Goal: Information Seeking & Learning: Learn about a topic

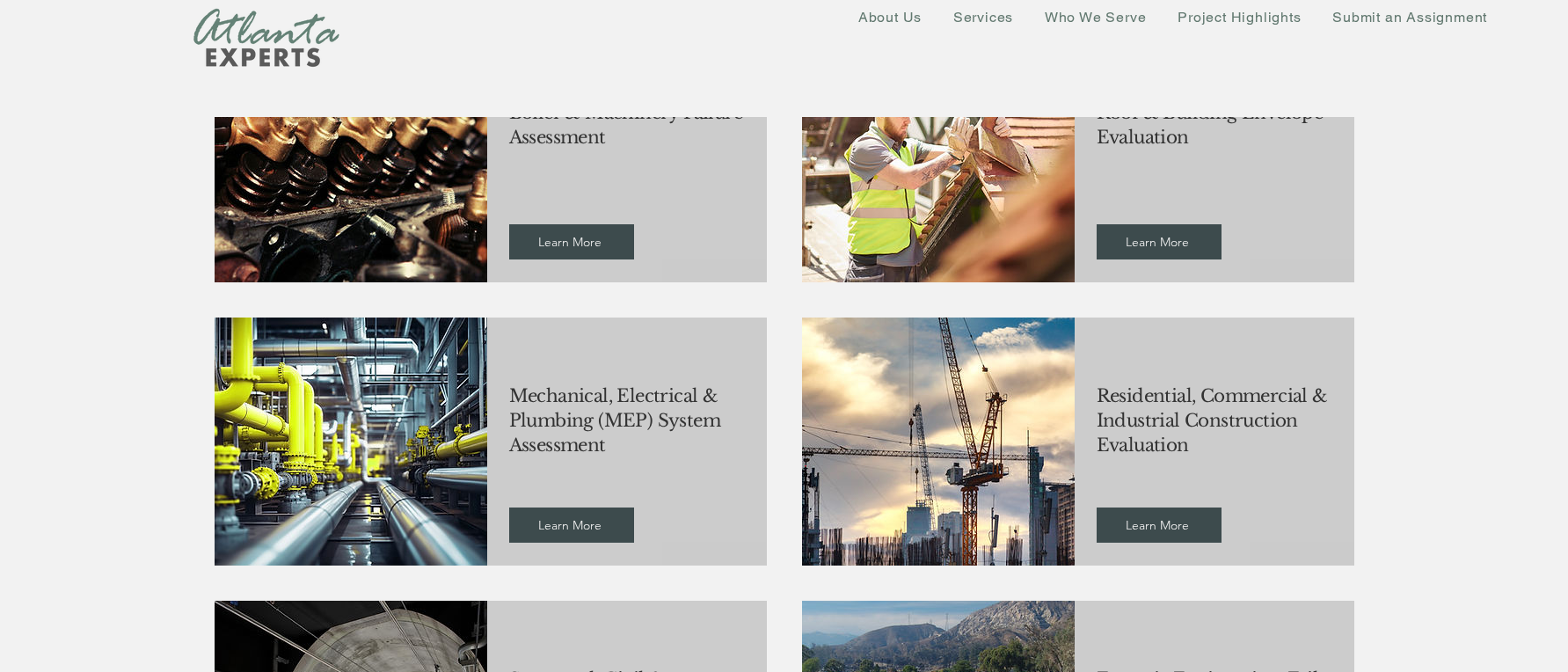
scroll to position [703, 0]
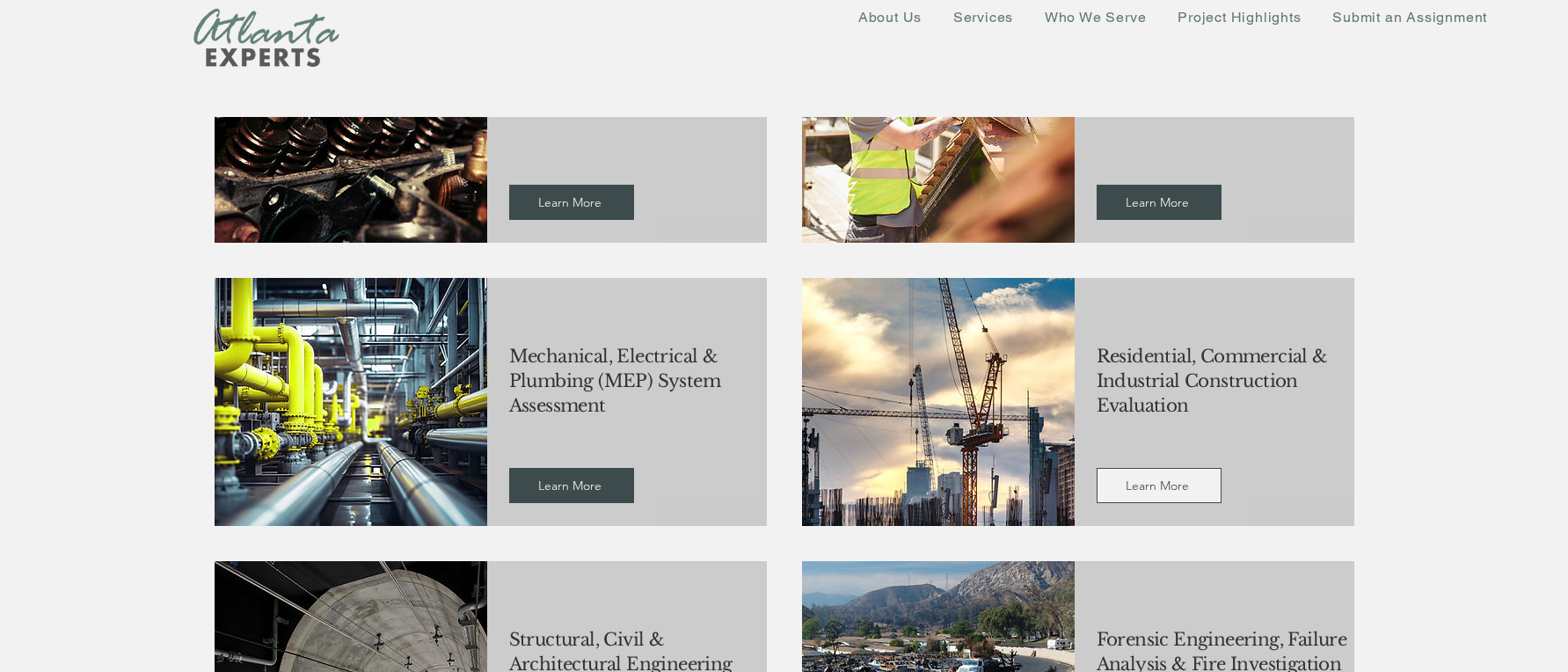
click at [1169, 497] on span "Learn More" at bounding box center [1159, 485] width 106 height 33
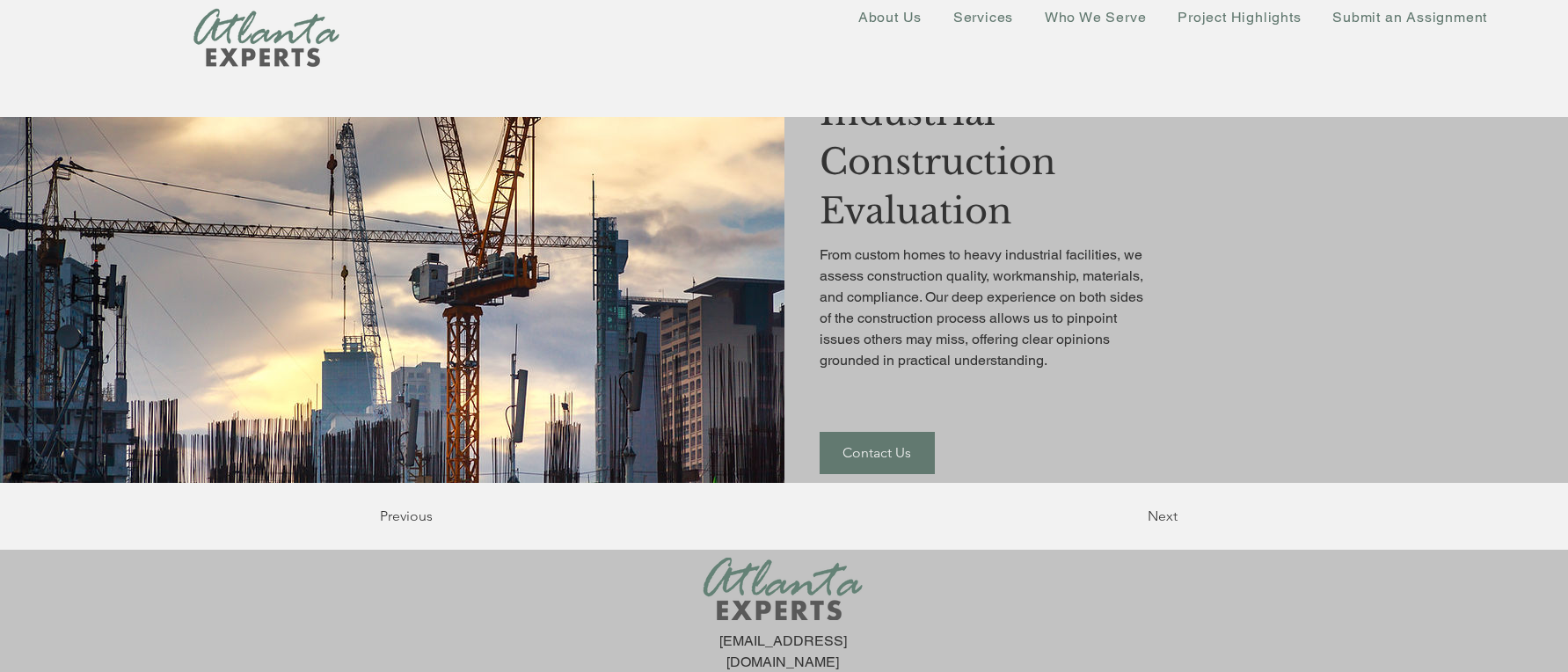
scroll to position [210, 0]
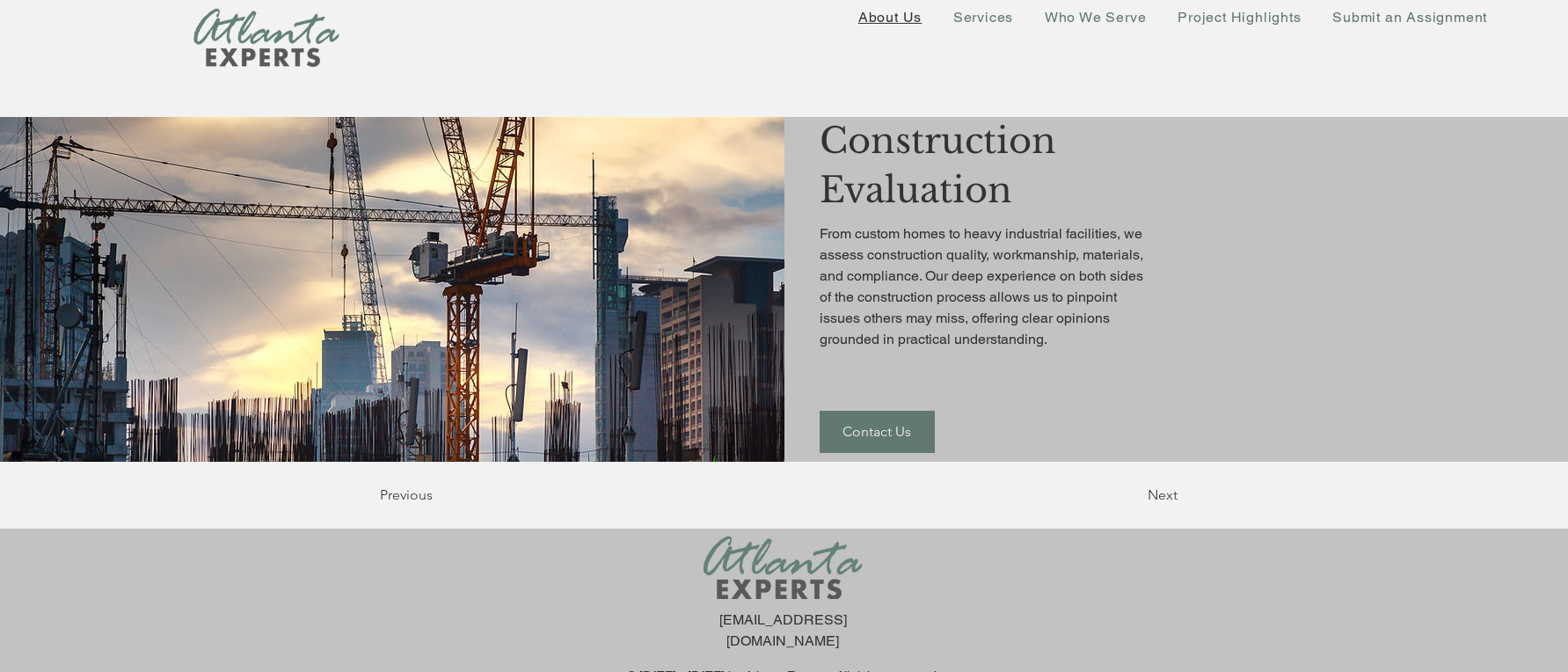
click at [874, 16] on span "About Us" at bounding box center [890, 17] width 64 height 17
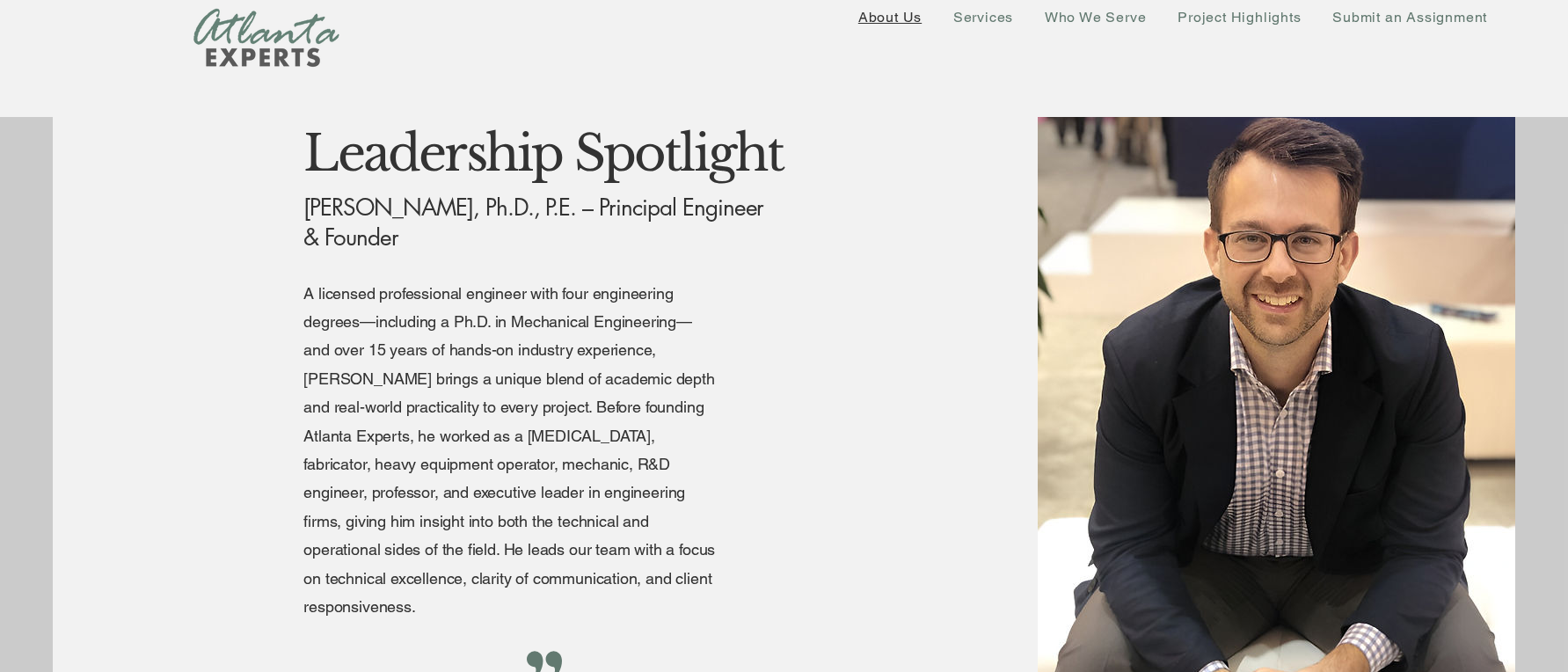
scroll to position [2710, 0]
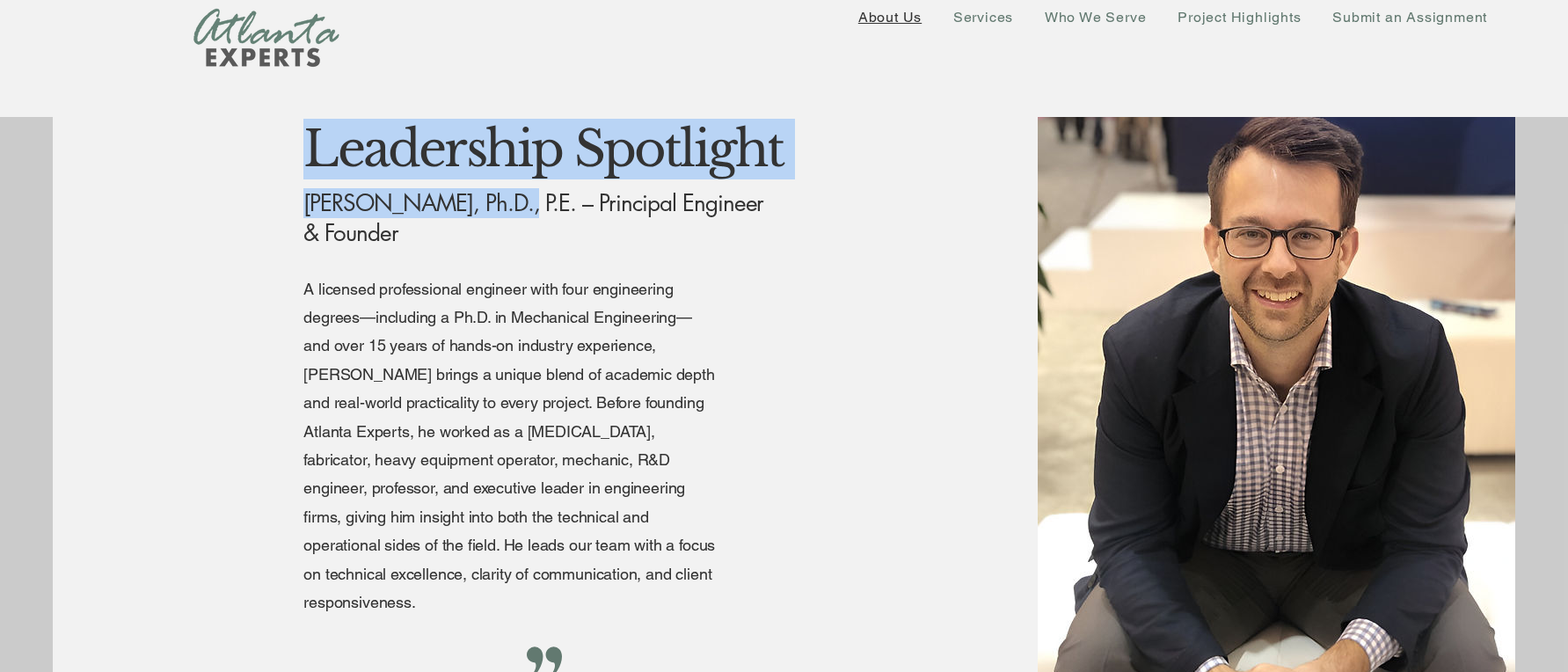
drag, startPoint x: 296, startPoint y: 205, endPoint x: 504, endPoint y: 210, distance: 208.1
click at [492, 209] on div "Leadership Spotlight [PERSON_NAME], Ph.D., P.E. – Principal Engineer & Founder …" at bounding box center [545, 442] width 985 height 769
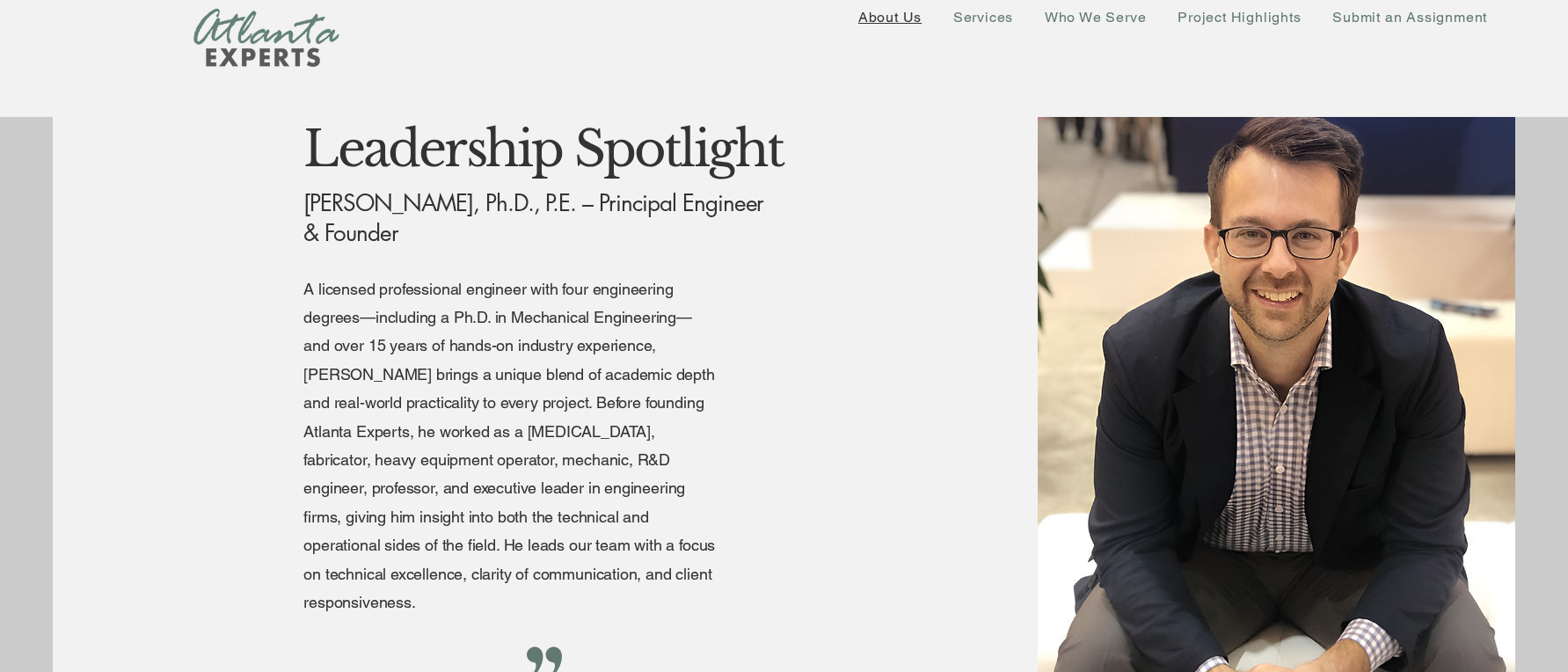
click at [513, 210] on span "[PERSON_NAME], Ph.D., P.E. – Principal Engineer & Founder" at bounding box center [533, 218] width 460 height 60
drag, startPoint x: 509, startPoint y: 200, endPoint x: 305, endPoint y: 197, distance: 204.0
click at [305, 197] on span "[PERSON_NAME], Ph.D., P.E. – Principal Engineer & Founder" at bounding box center [533, 218] width 460 height 60
copy span "[PERSON_NAME], Ph.D"
click at [979, 22] on span "Services" at bounding box center [983, 17] width 60 height 17
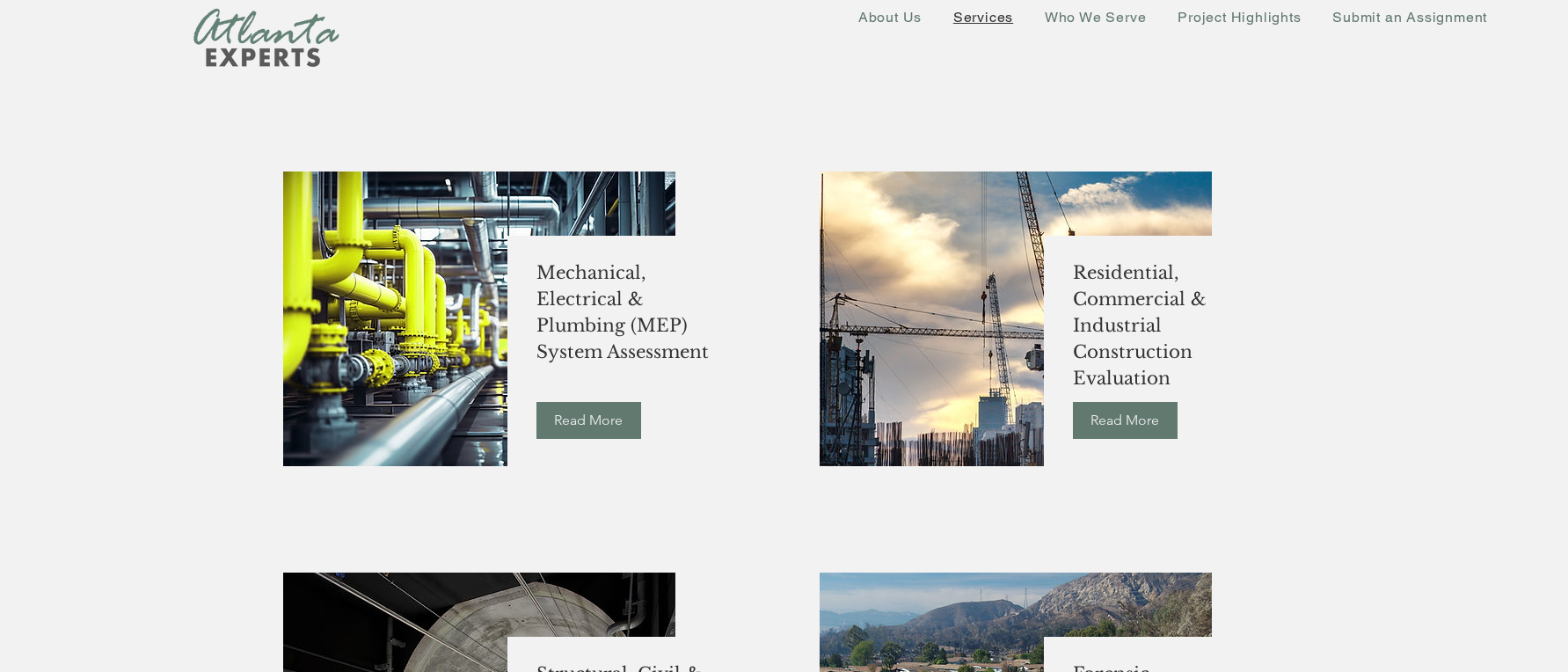
scroll to position [703, 0]
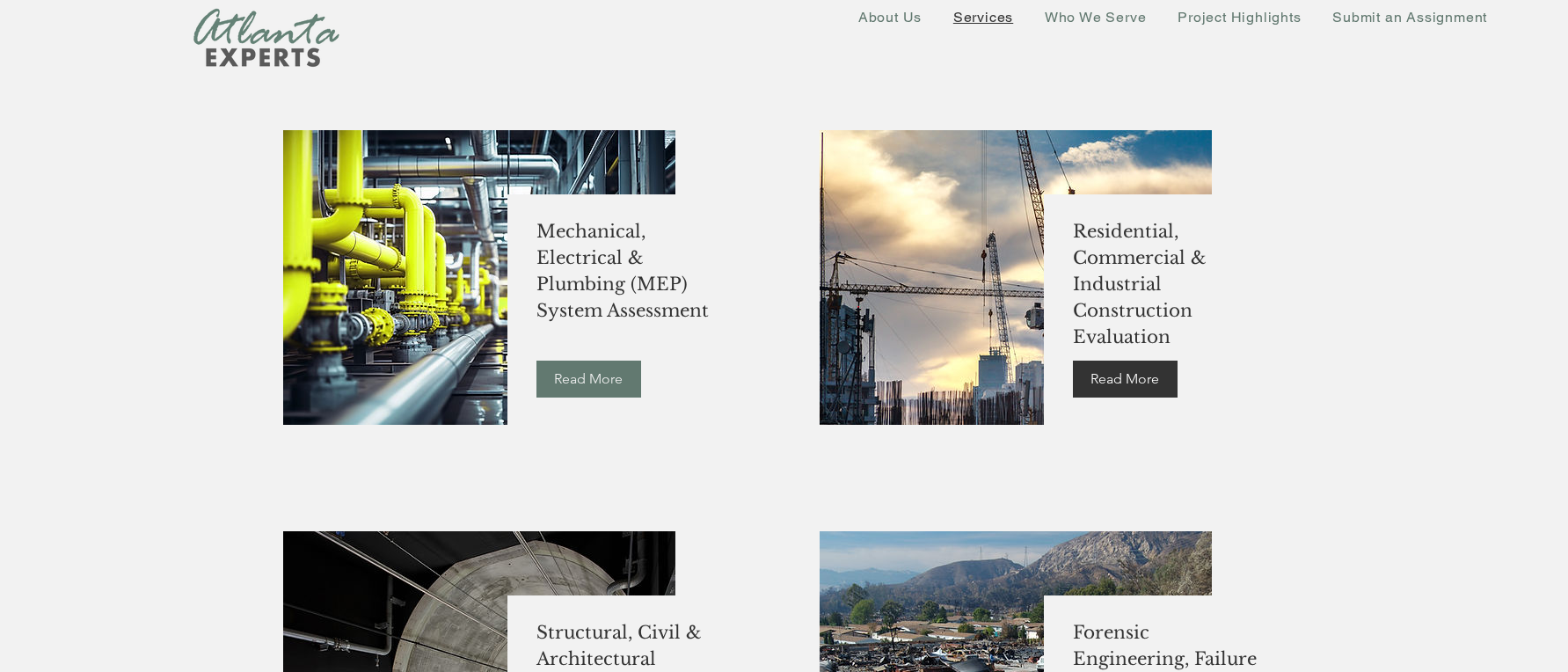
click at [1122, 379] on span "Read More" at bounding box center [1124, 379] width 69 height 20
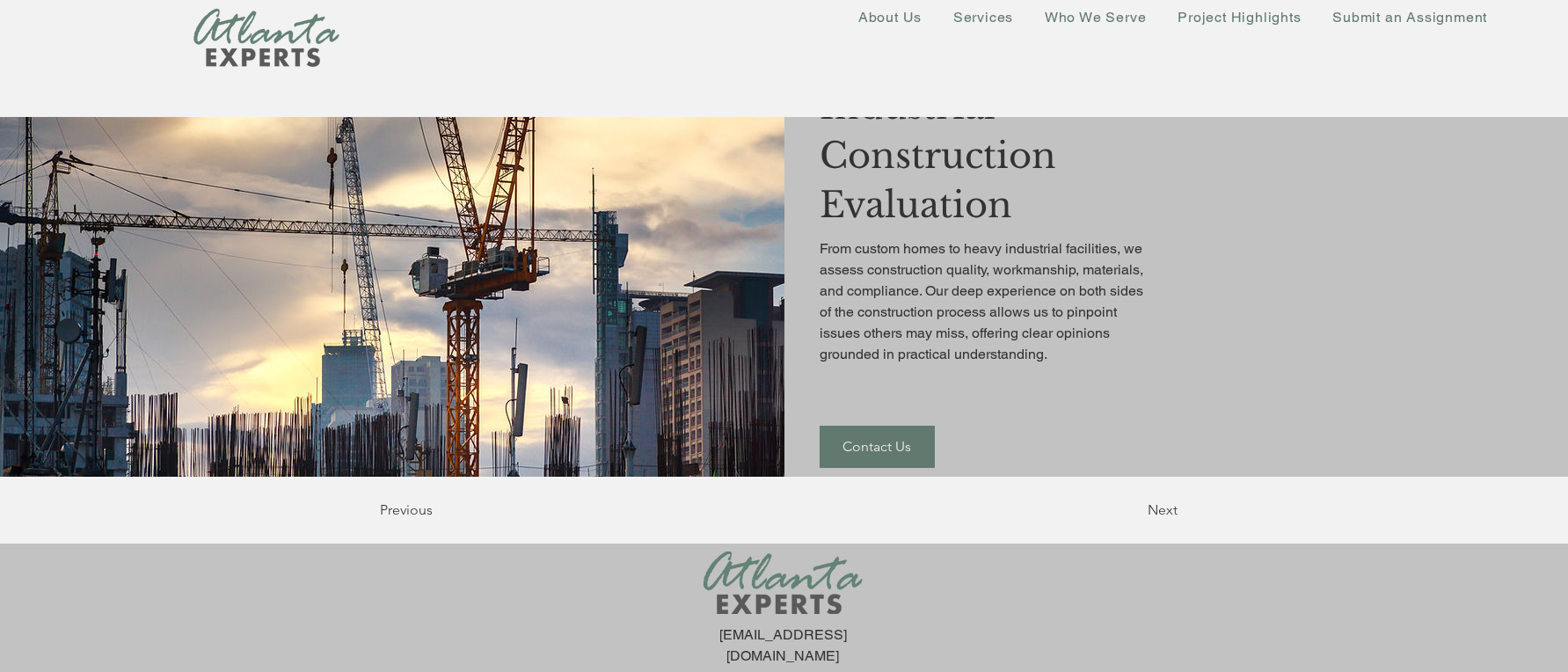
scroll to position [210, 0]
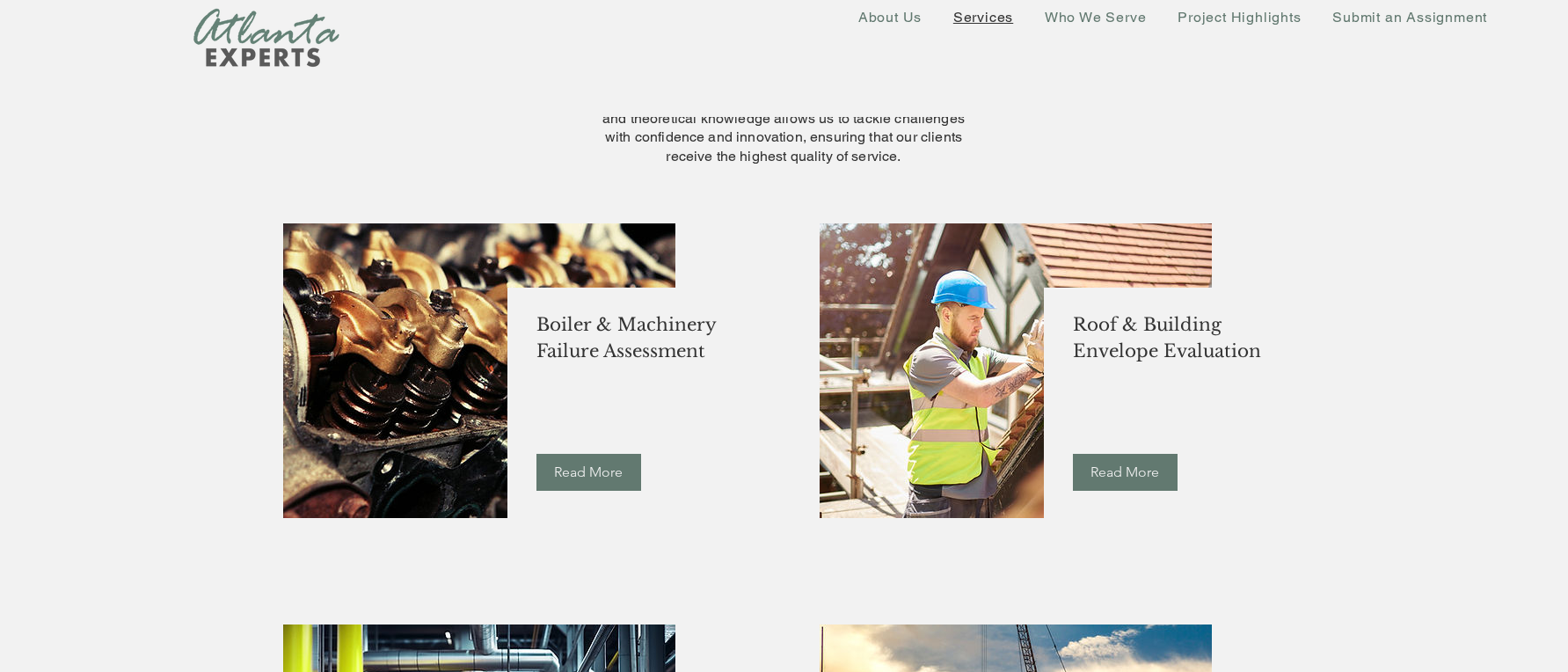
scroll to position [703, 0]
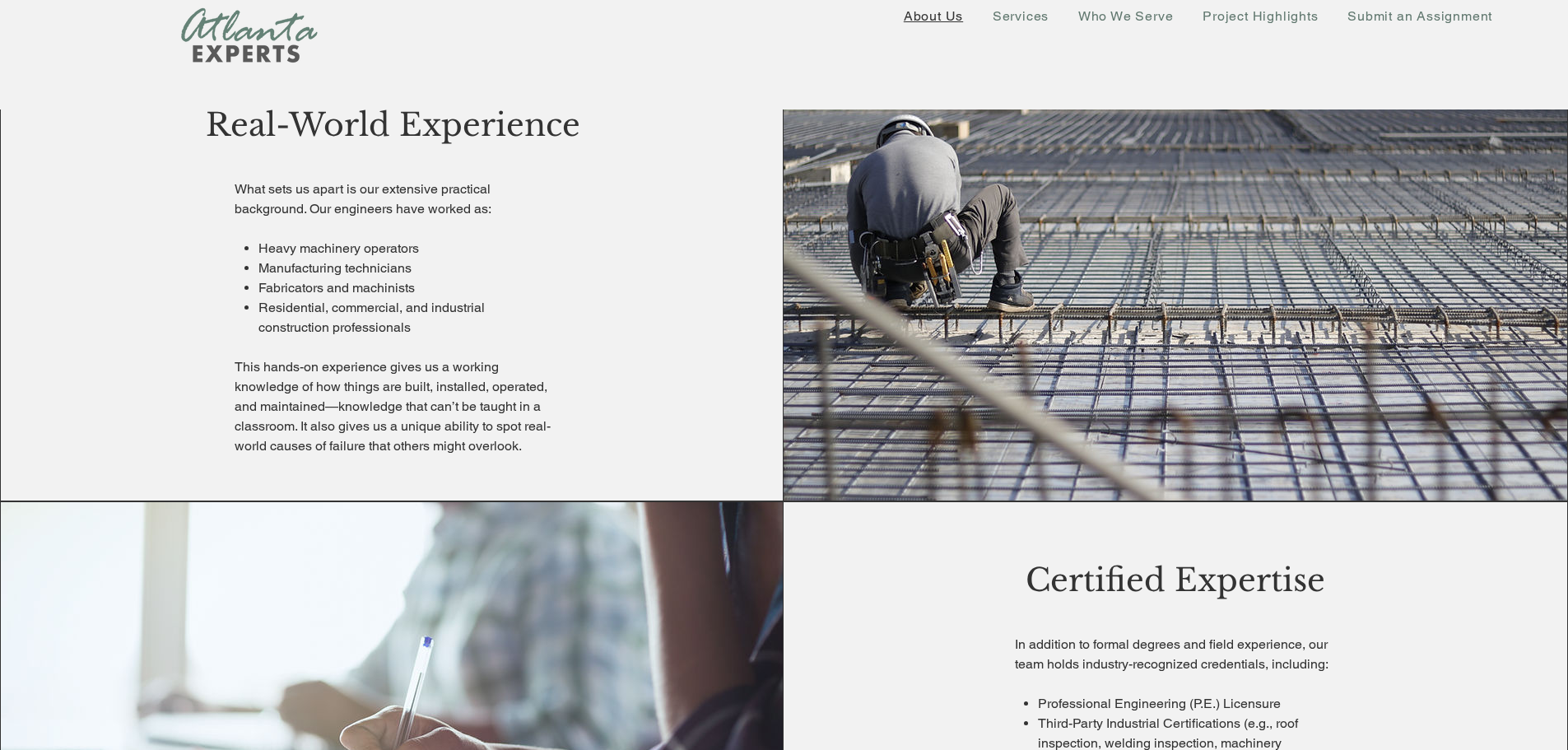
scroll to position [769, 0]
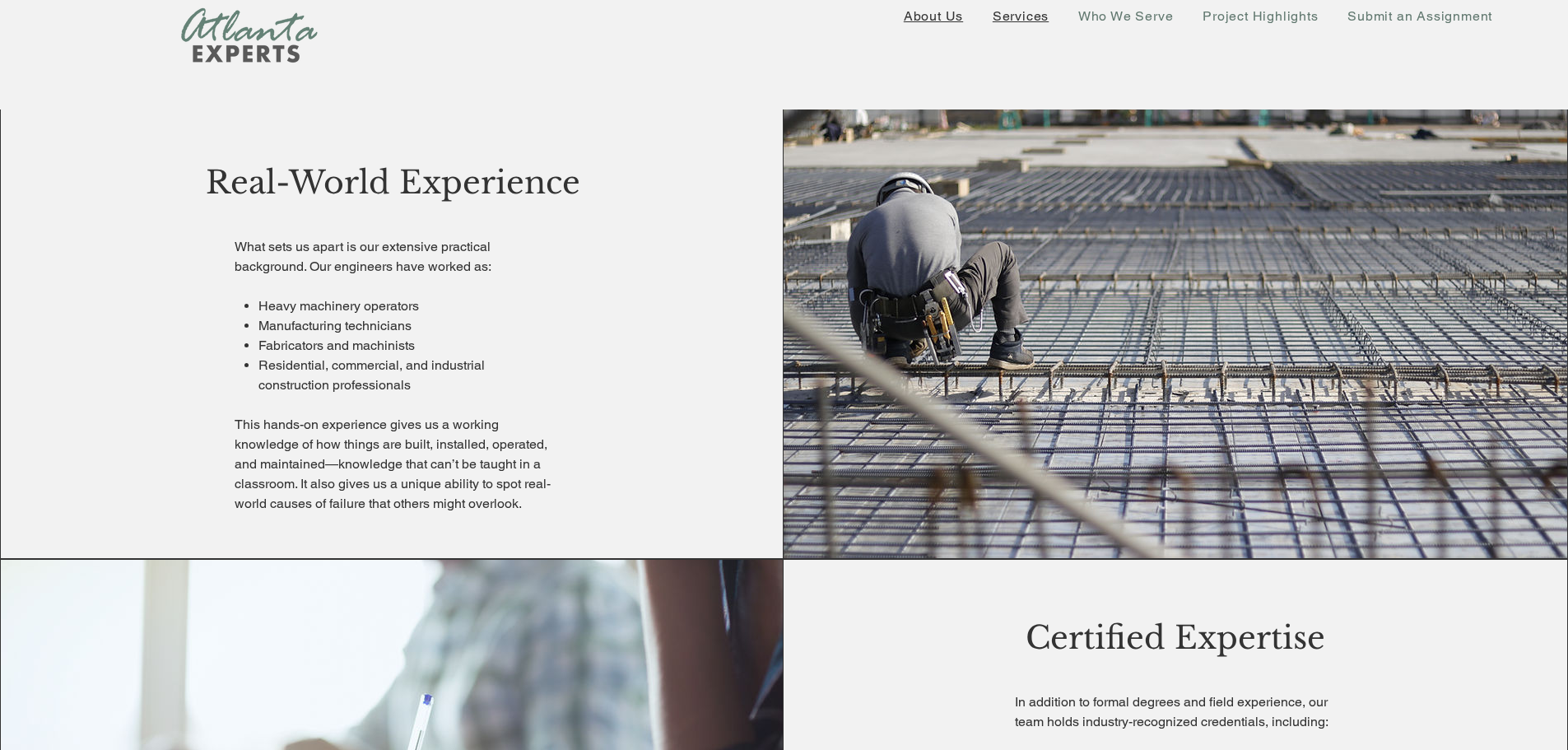
click at [1034, 16] on span "Services" at bounding box center [1020, 16] width 56 height 16
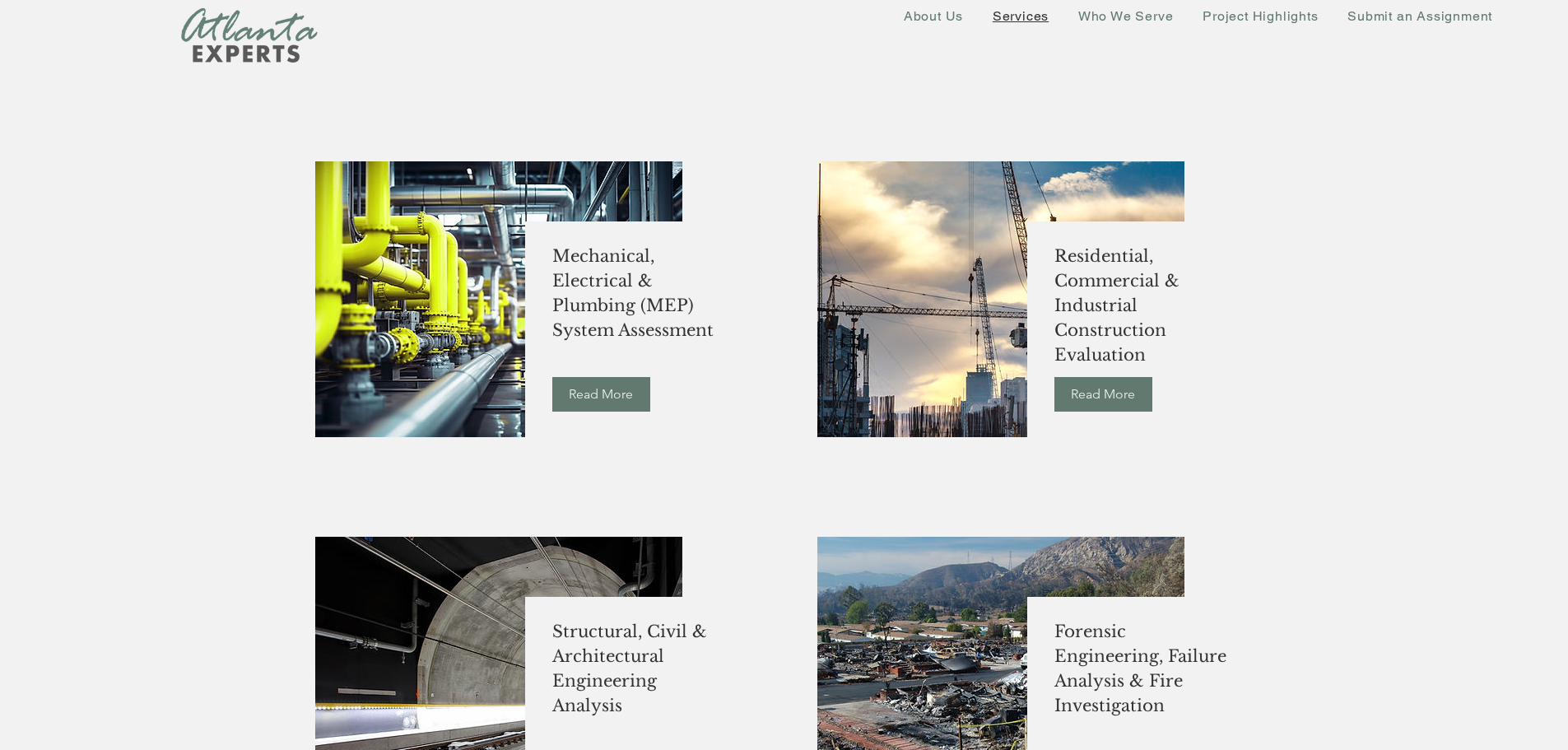
scroll to position [659, 0]
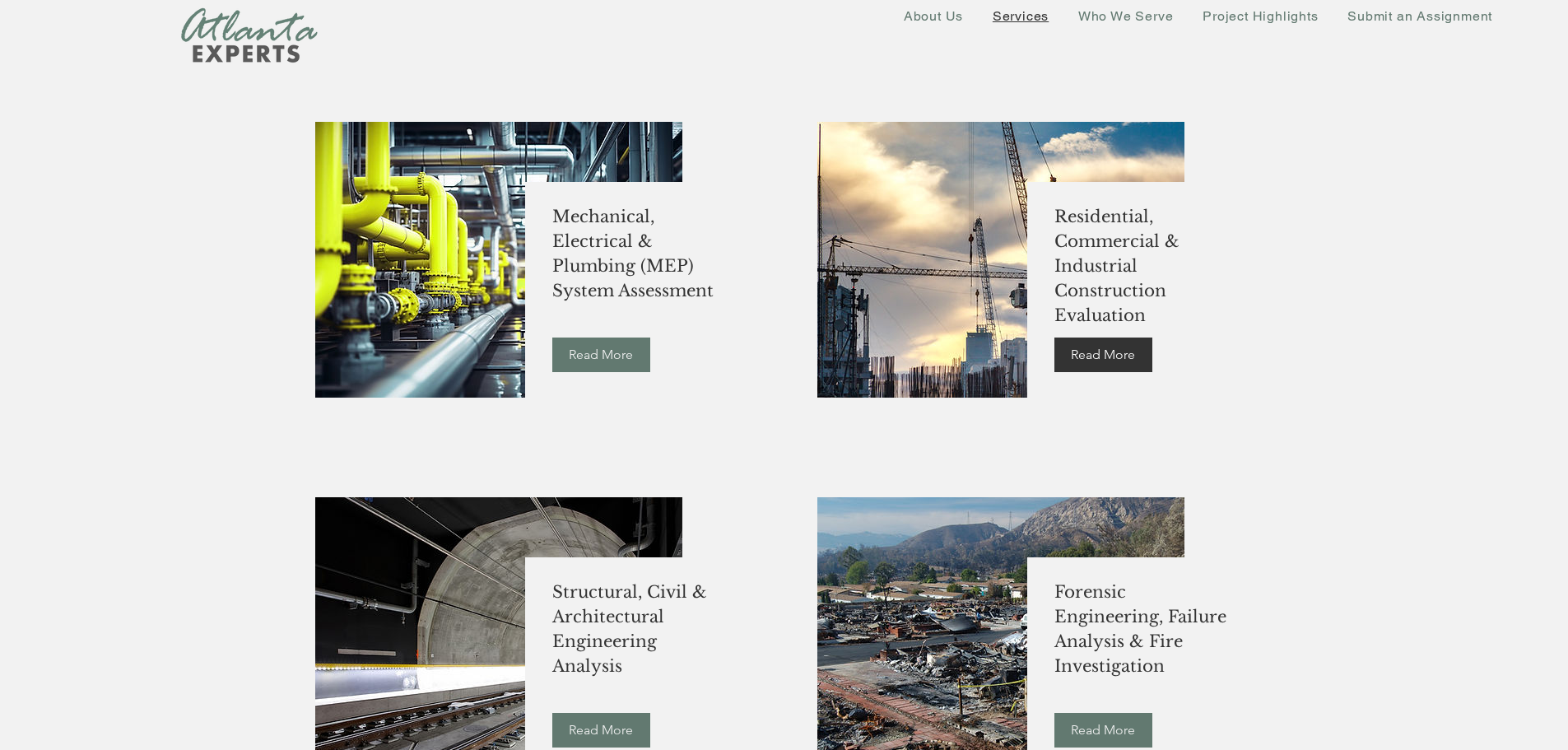
click at [1083, 353] on span "Read More" at bounding box center [1103, 355] width 65 height 18
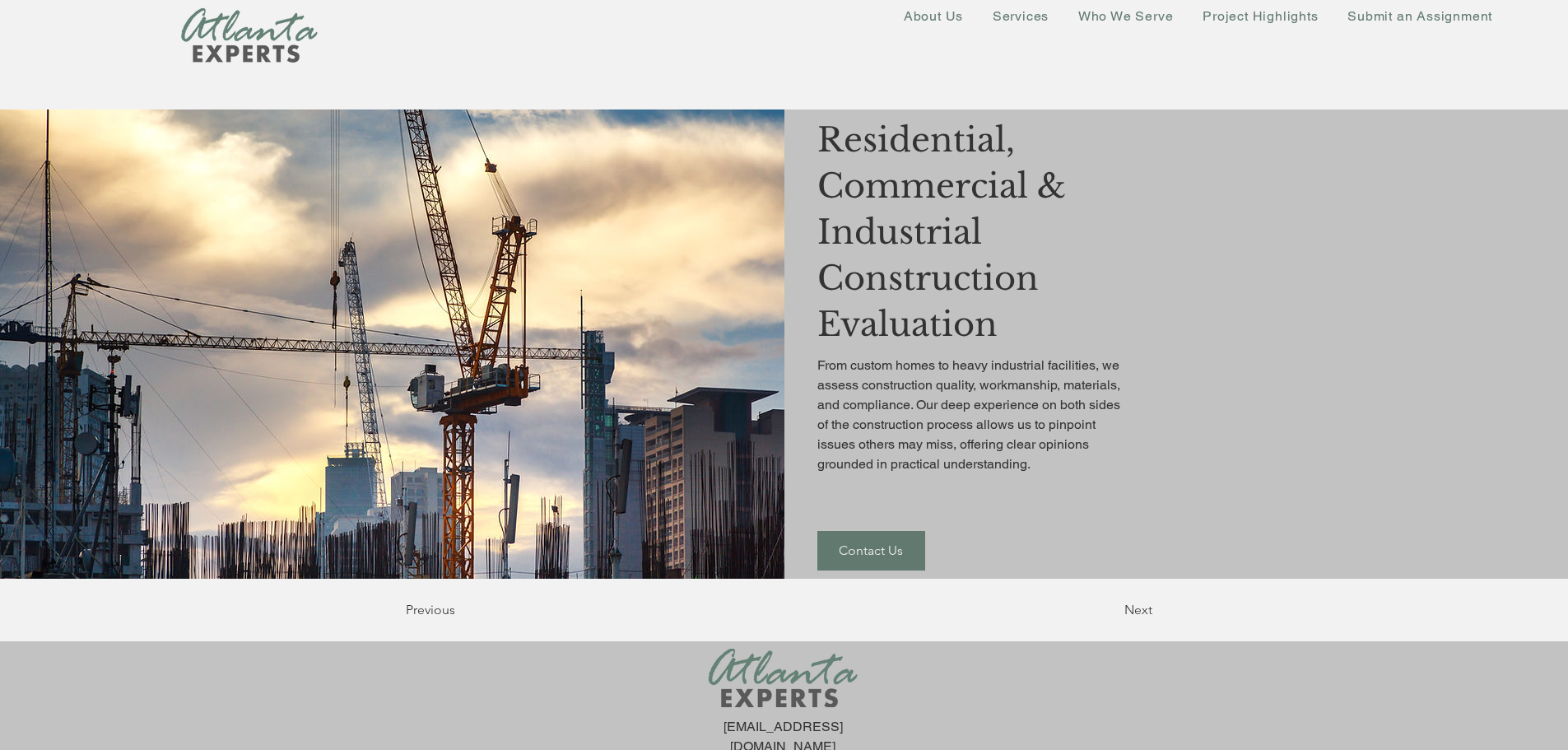
scroll to position [75, 0]
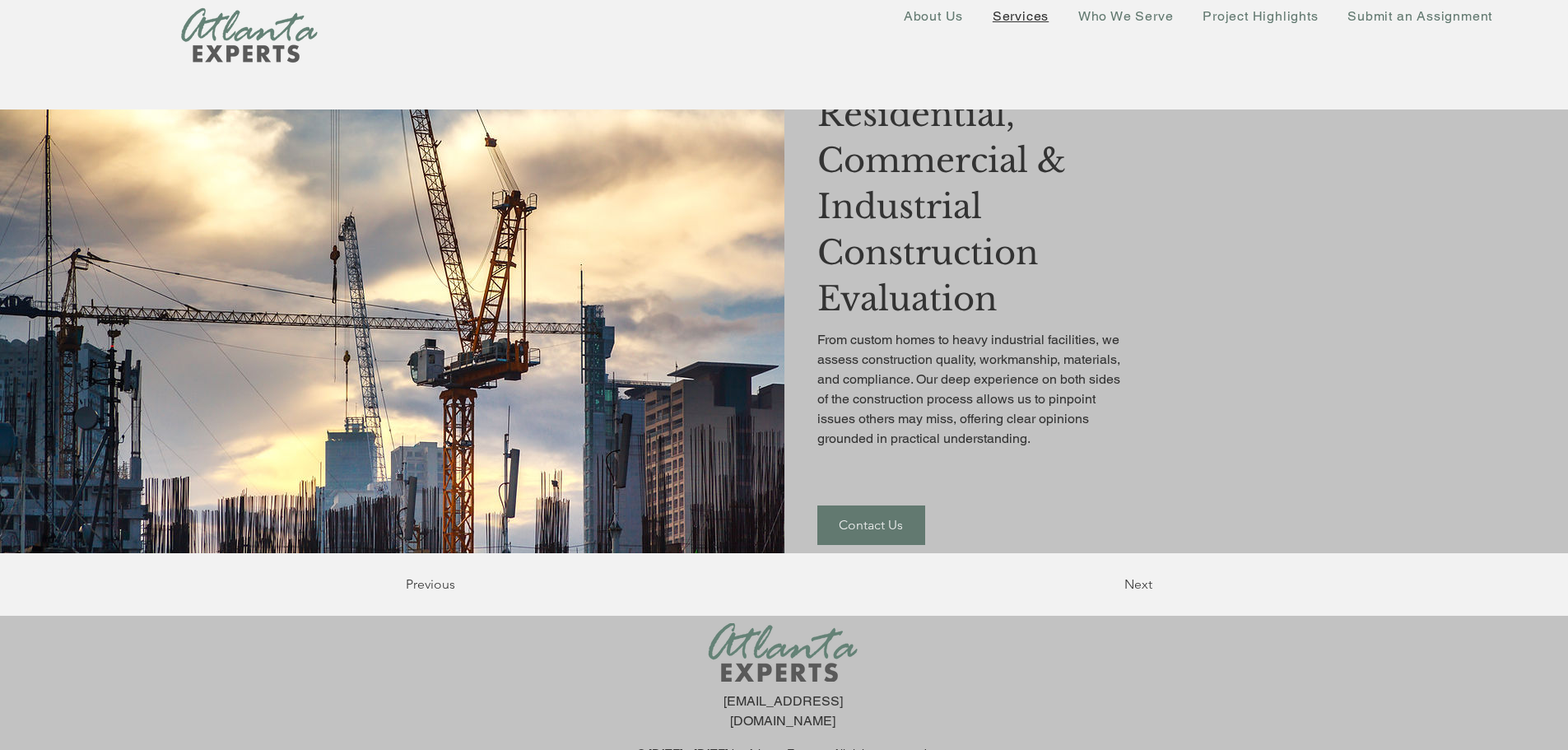
click at [1018, 18] on span "Services" at bounding box center [1020, 16] width 56 height 16
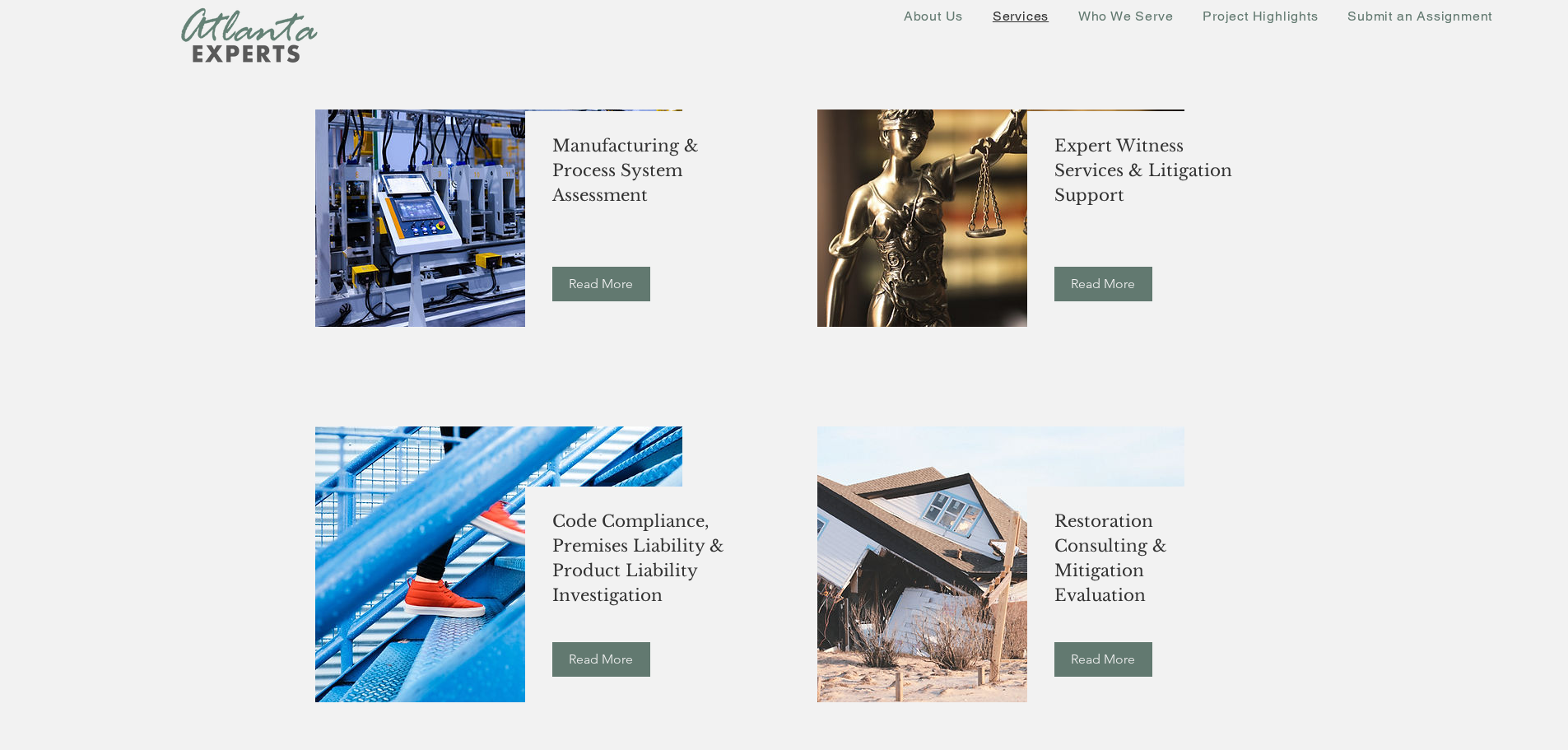
scroll to position [1482, 0]
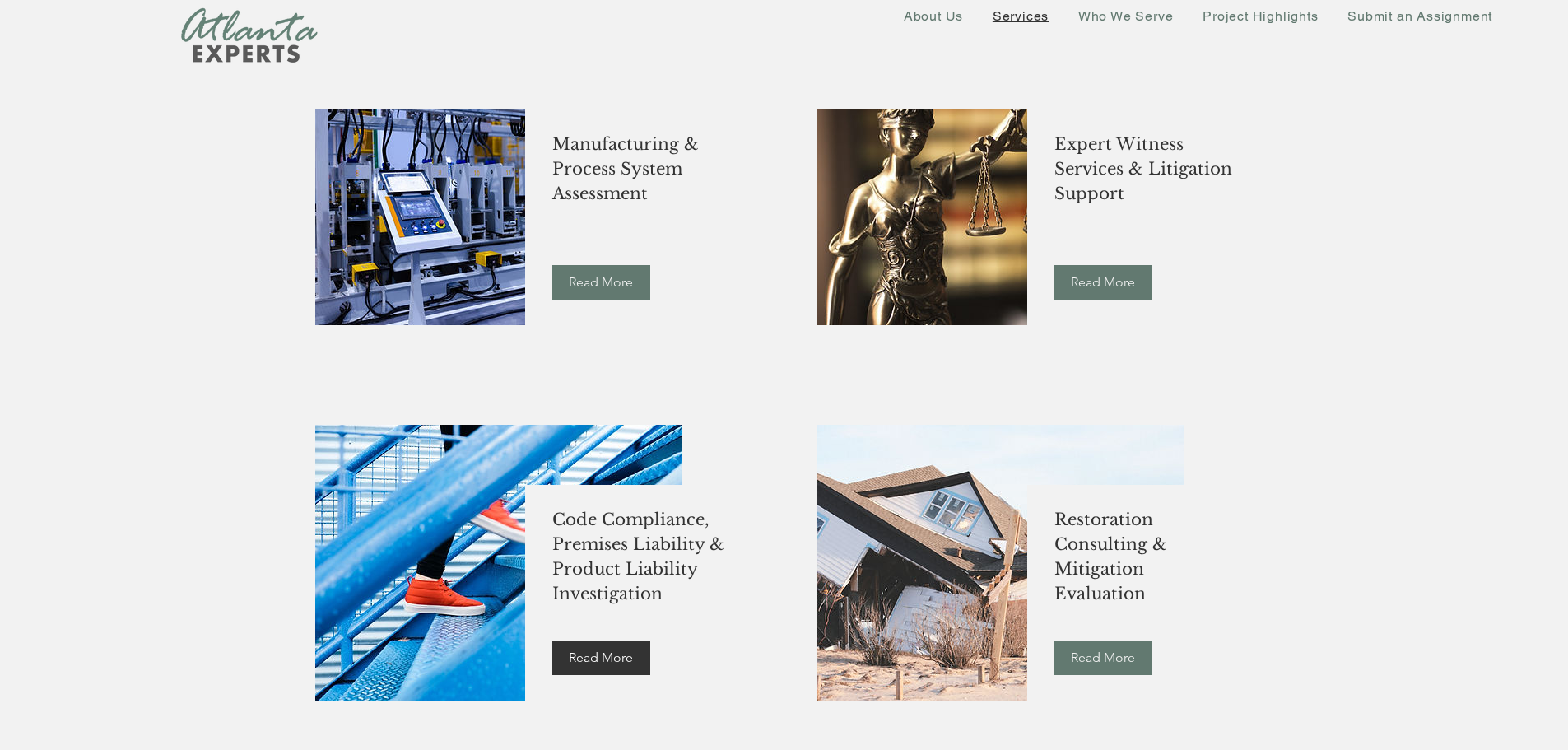
click at [594, 628] on span "Read More" at bounding box center [600, 658] width 65 height 18
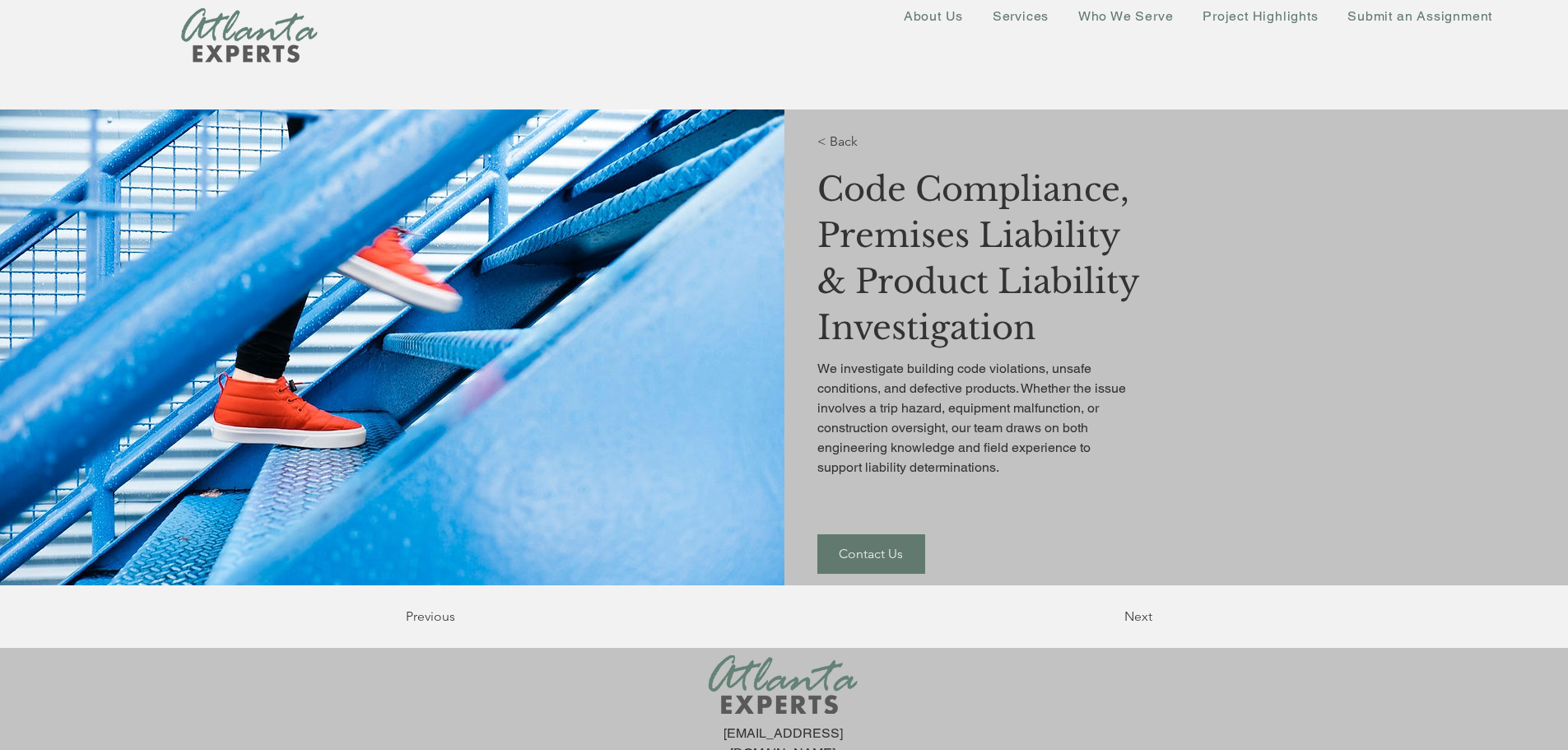
click at [1276, 234] on div "main content" at bounding box center [1176, 347] width 784 height 476
